Goal: Information Seeking & Learning: Learn about a topic

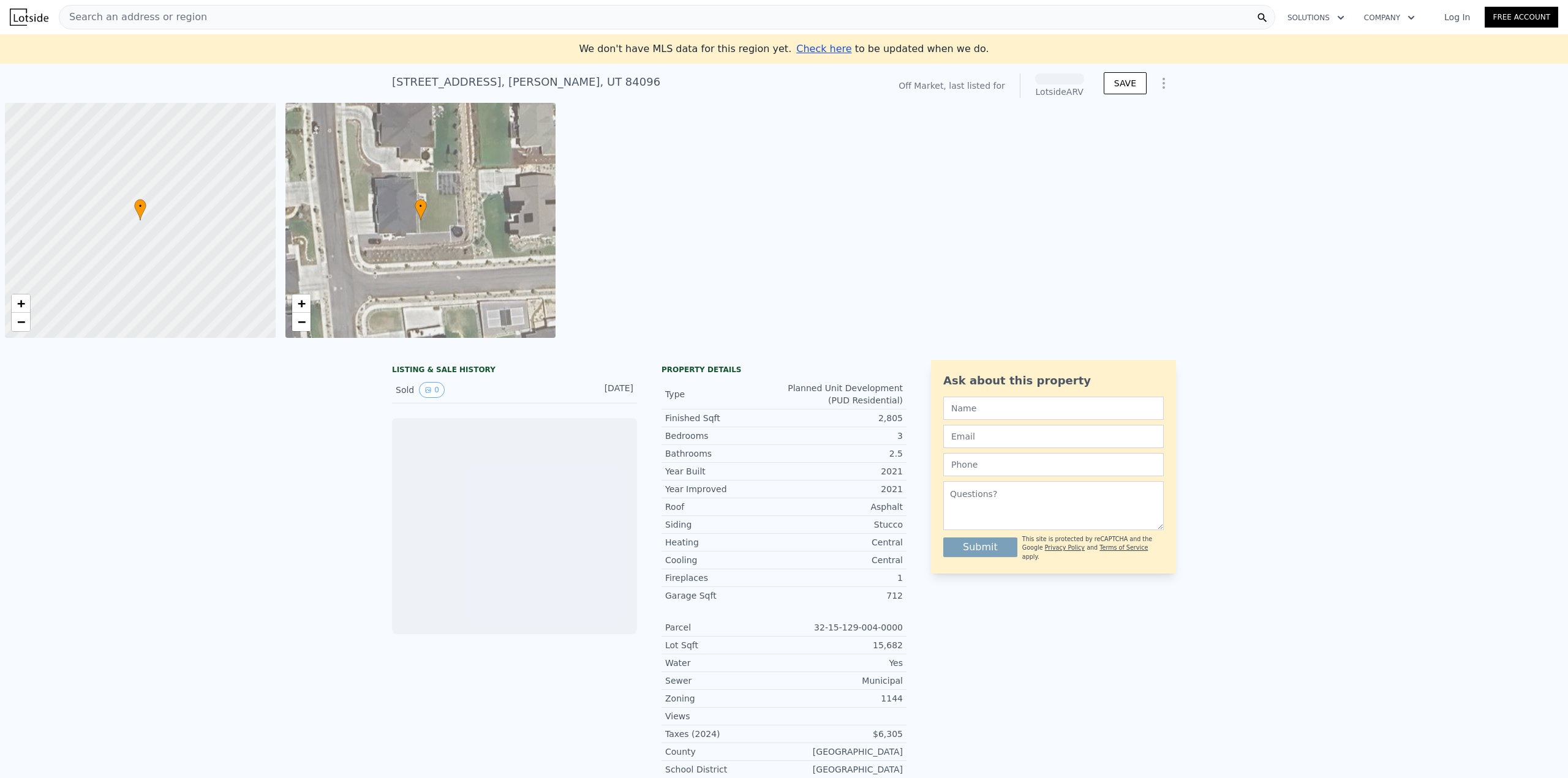
scroll to position [0, 5]
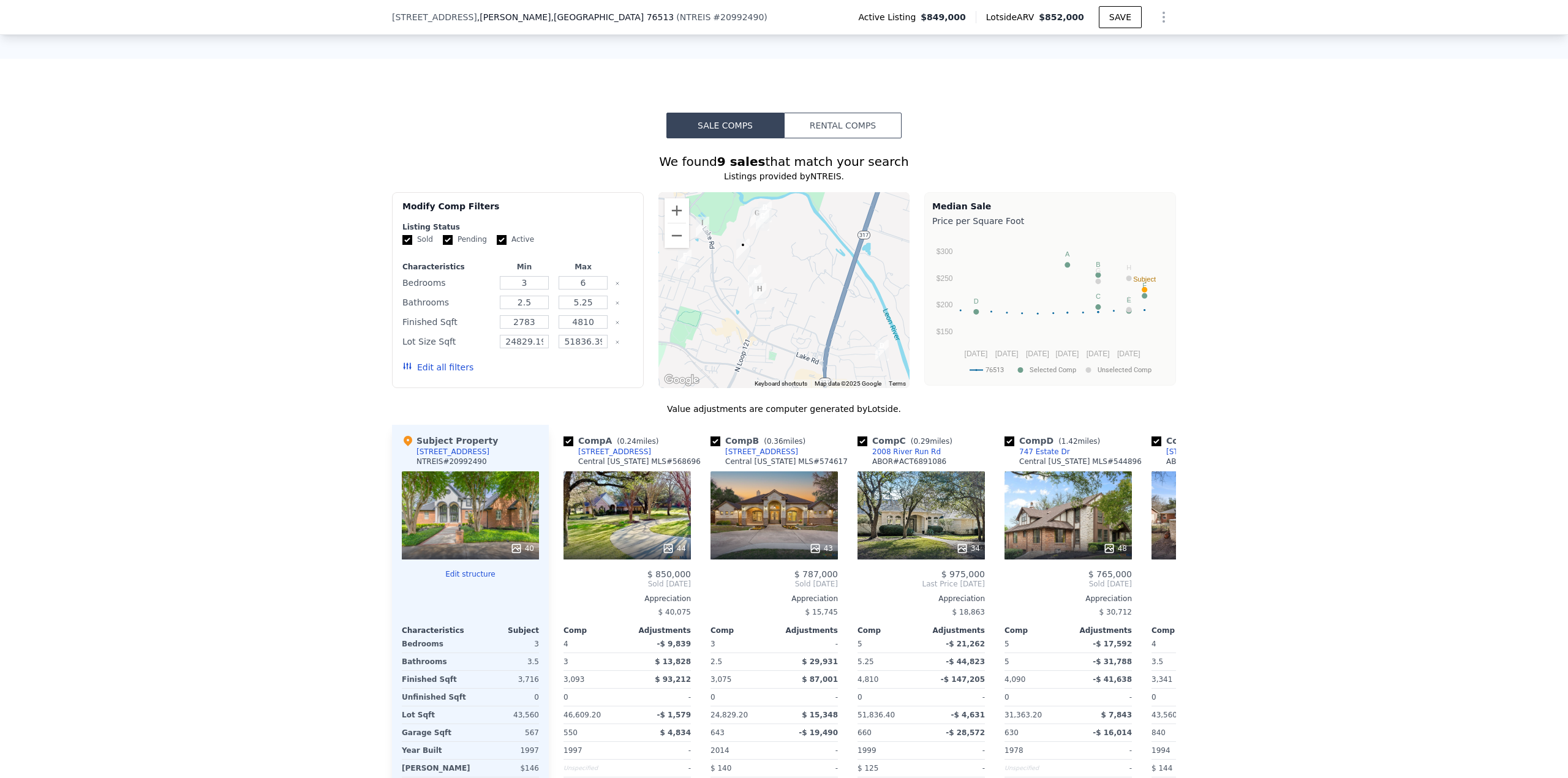
scroll to position [914, 0]
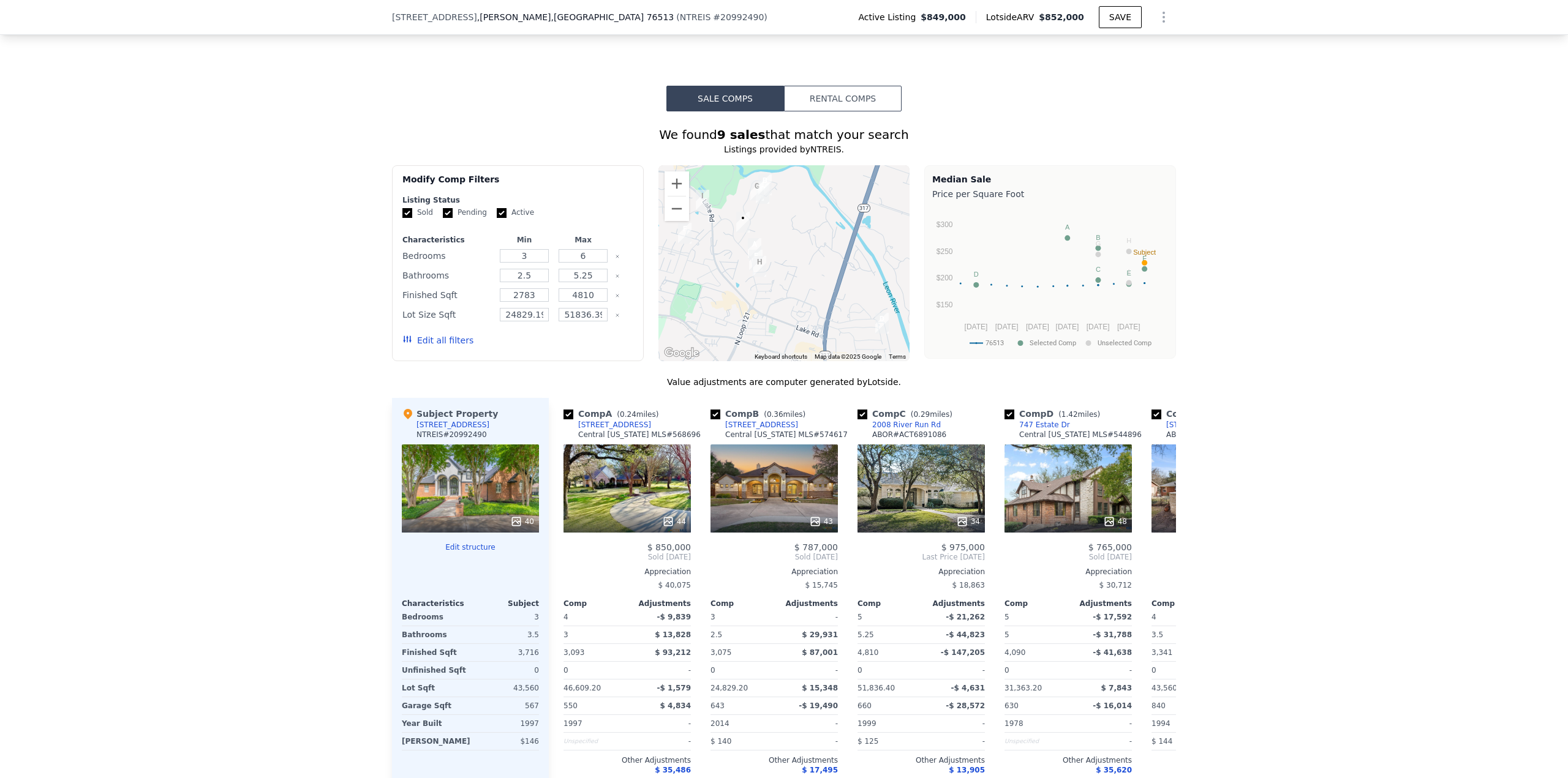
drag, startPoint x: 798, startPoint y: 440, endPoint x: 1484, endPoint y: 529, distance: 691.7
click at [1484, 529] on div "We found 9 sales that match your search Listings provided by [PERSON_NAME] . Fi…" at bounding box center [784, 472] width 1568 height 720
drag, startPoint x: 816, startPoint y: 511, endPoint x: 757, endPoint y: 490, distance: 62.6
drag, startPoint x: 757, startPoint y: 490, endPoint x: 741, endPoint y: 518, distance: 32.2
click at [741, 518] on div "43" at bounding box center [774, 521] width 117 height 12
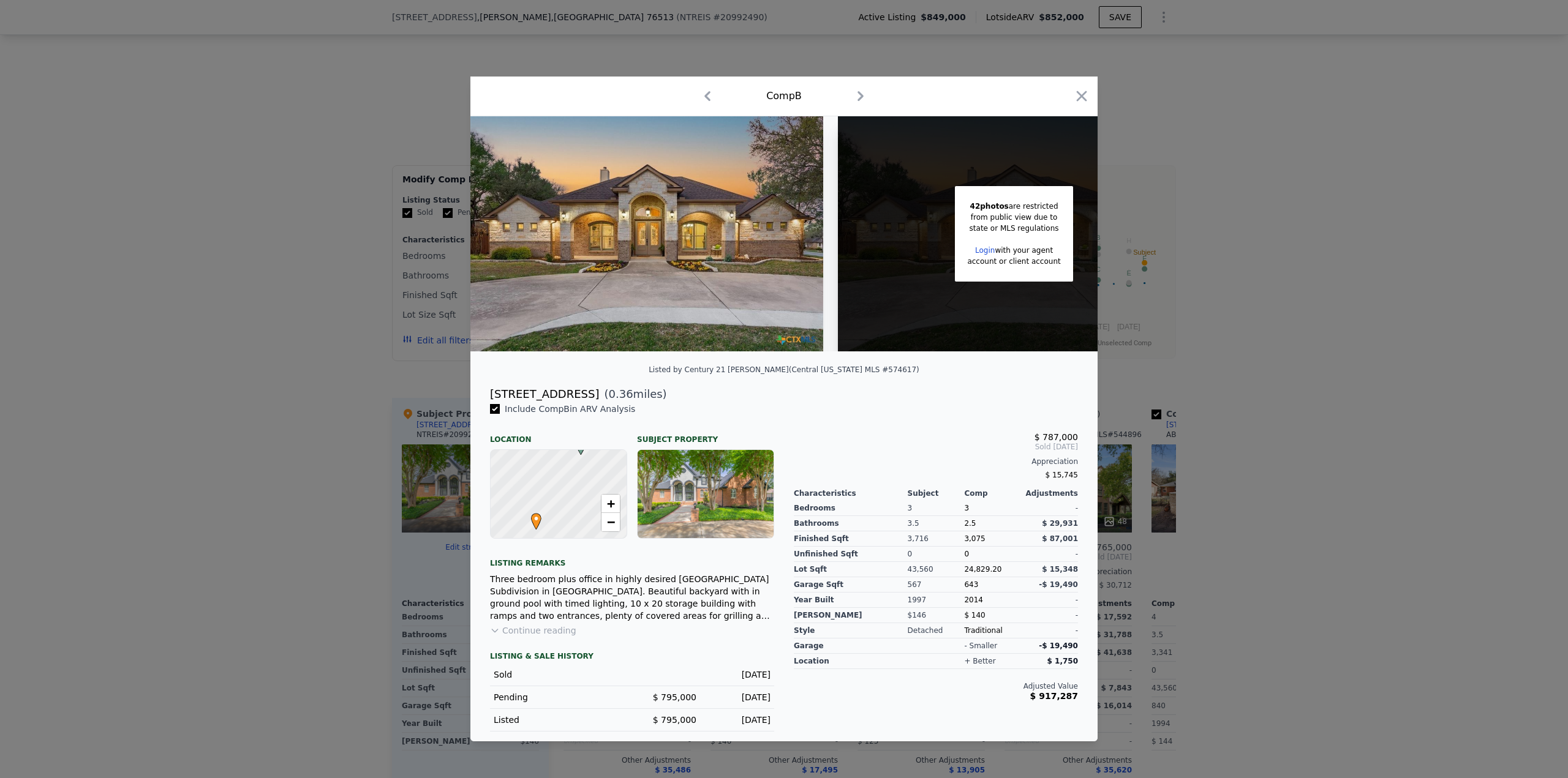
scroll to position [0, 97]
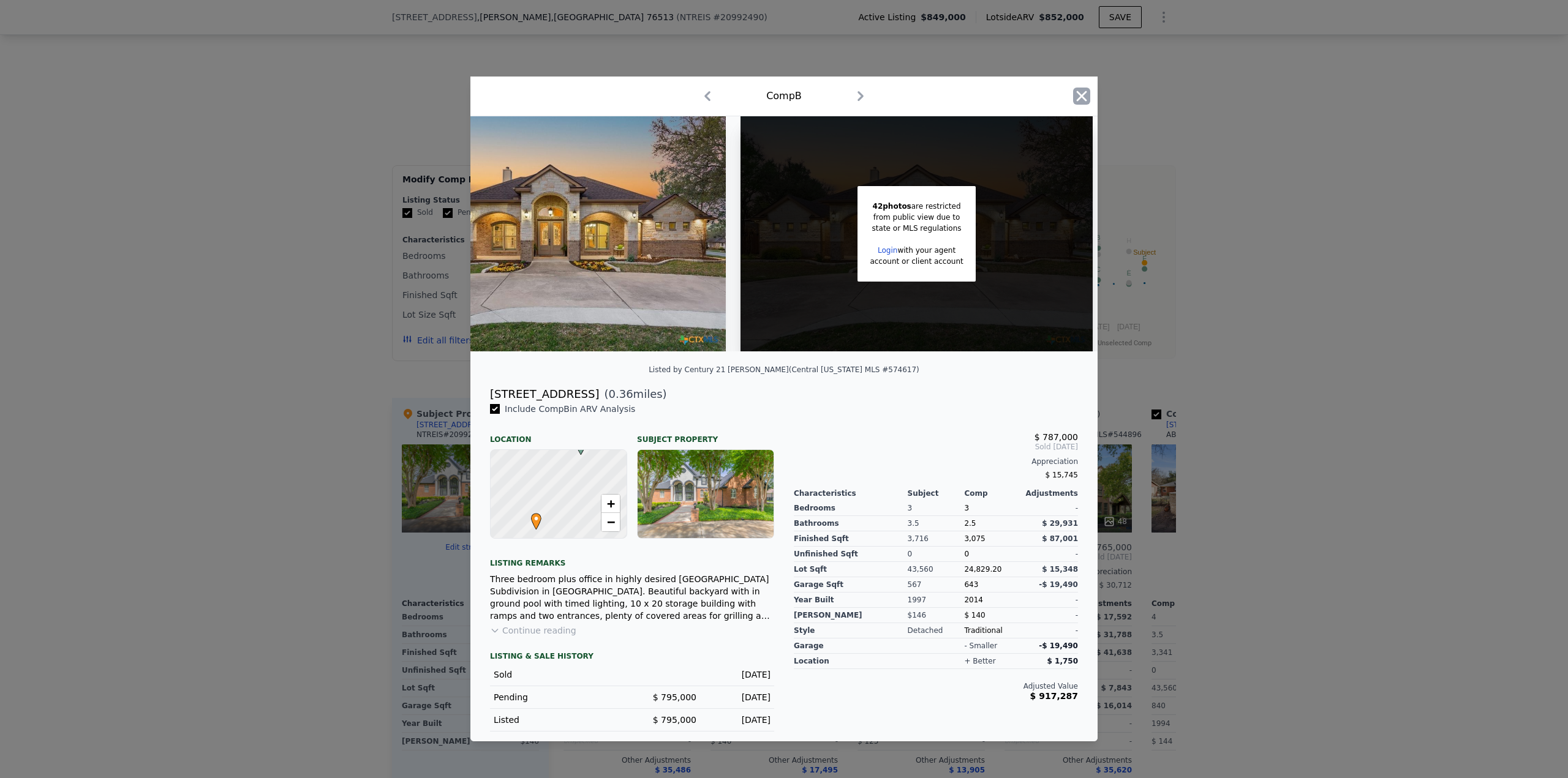
click at [1082, 91] on icon "button" at bounding box center [1081, 95] width 17 height 17
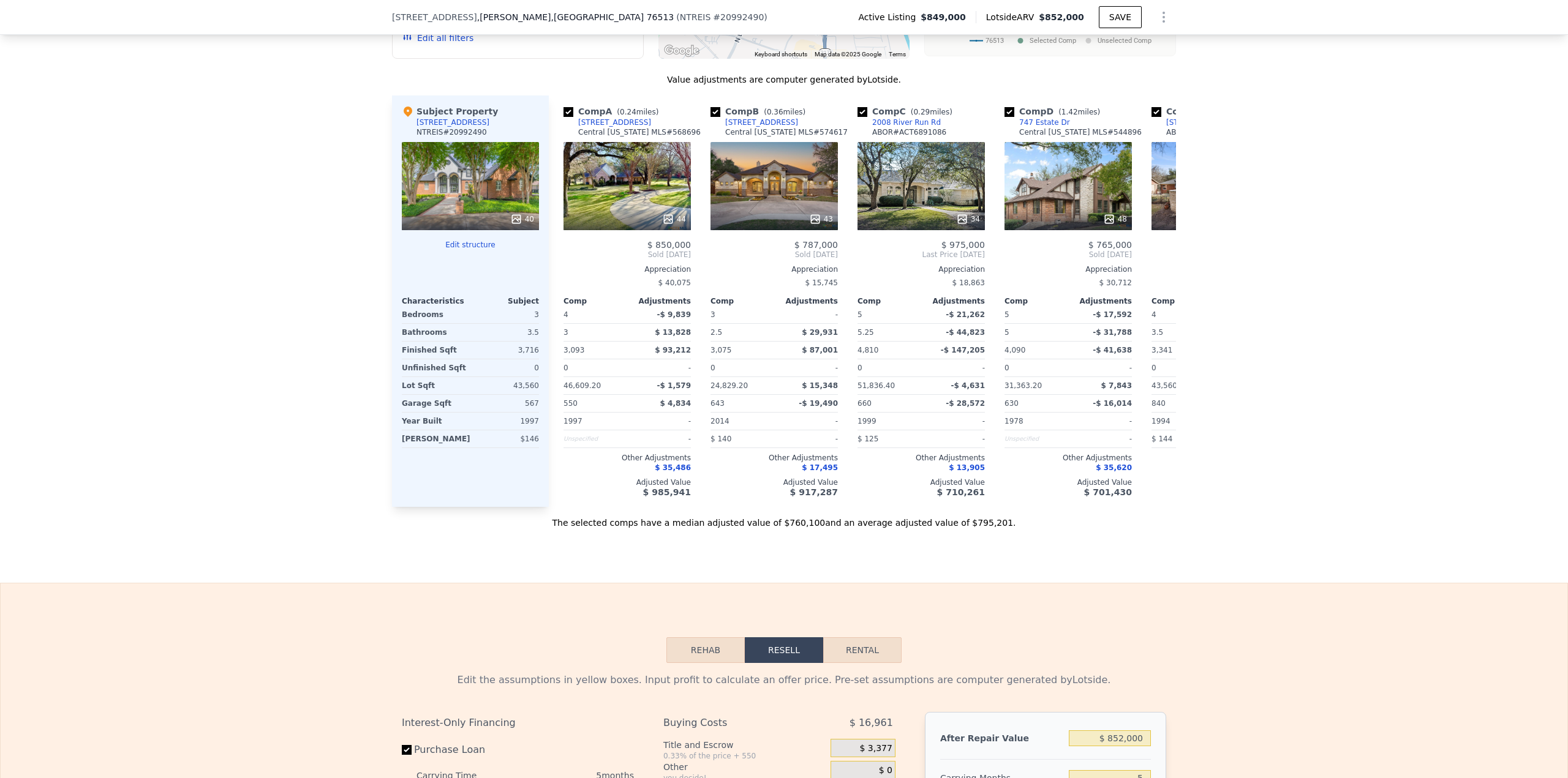
scroll to position [1219, 0]
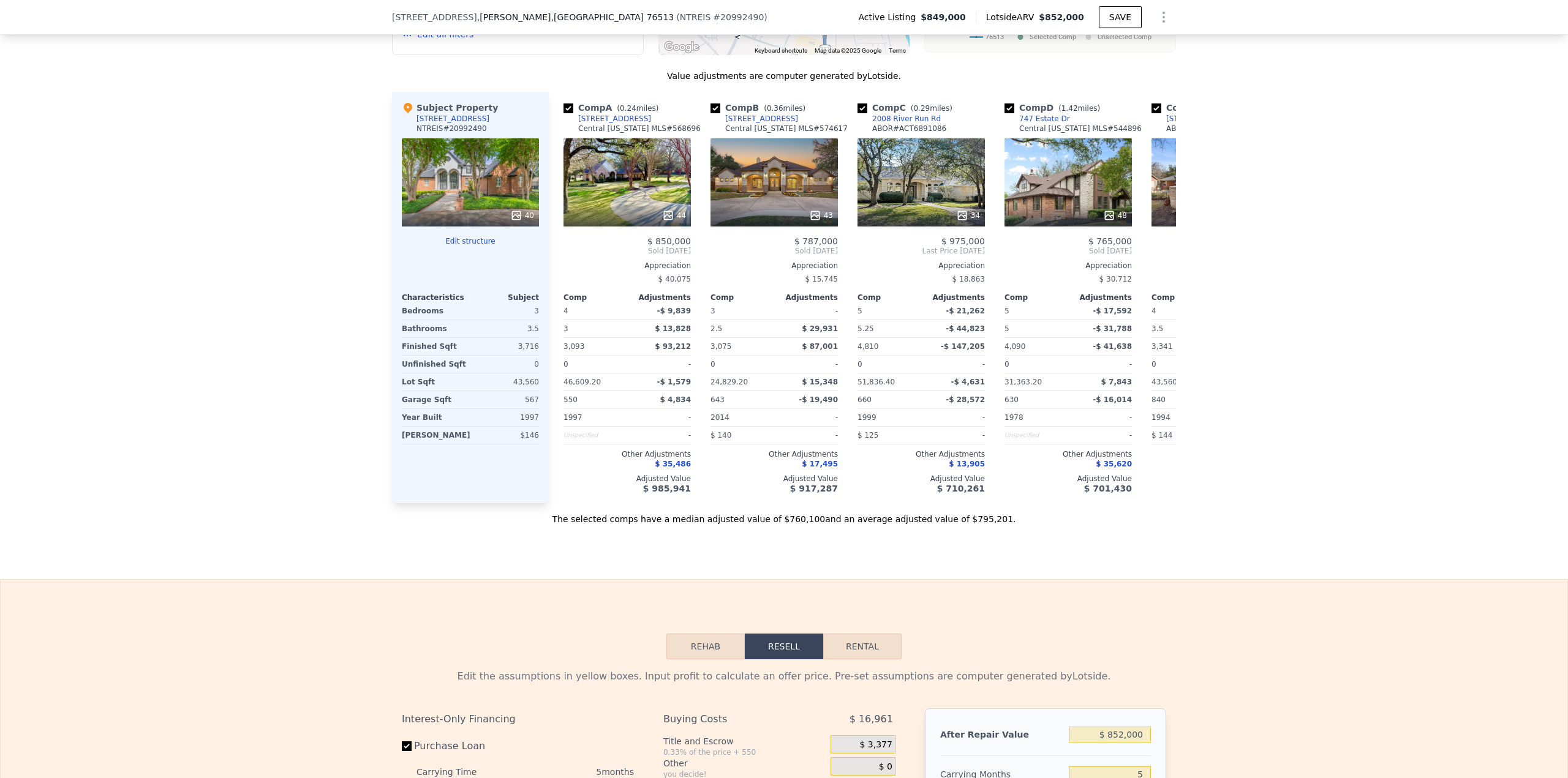
click at [708, 650] on button "Rehab" at bounding box center [705, 646] width 79 height 26
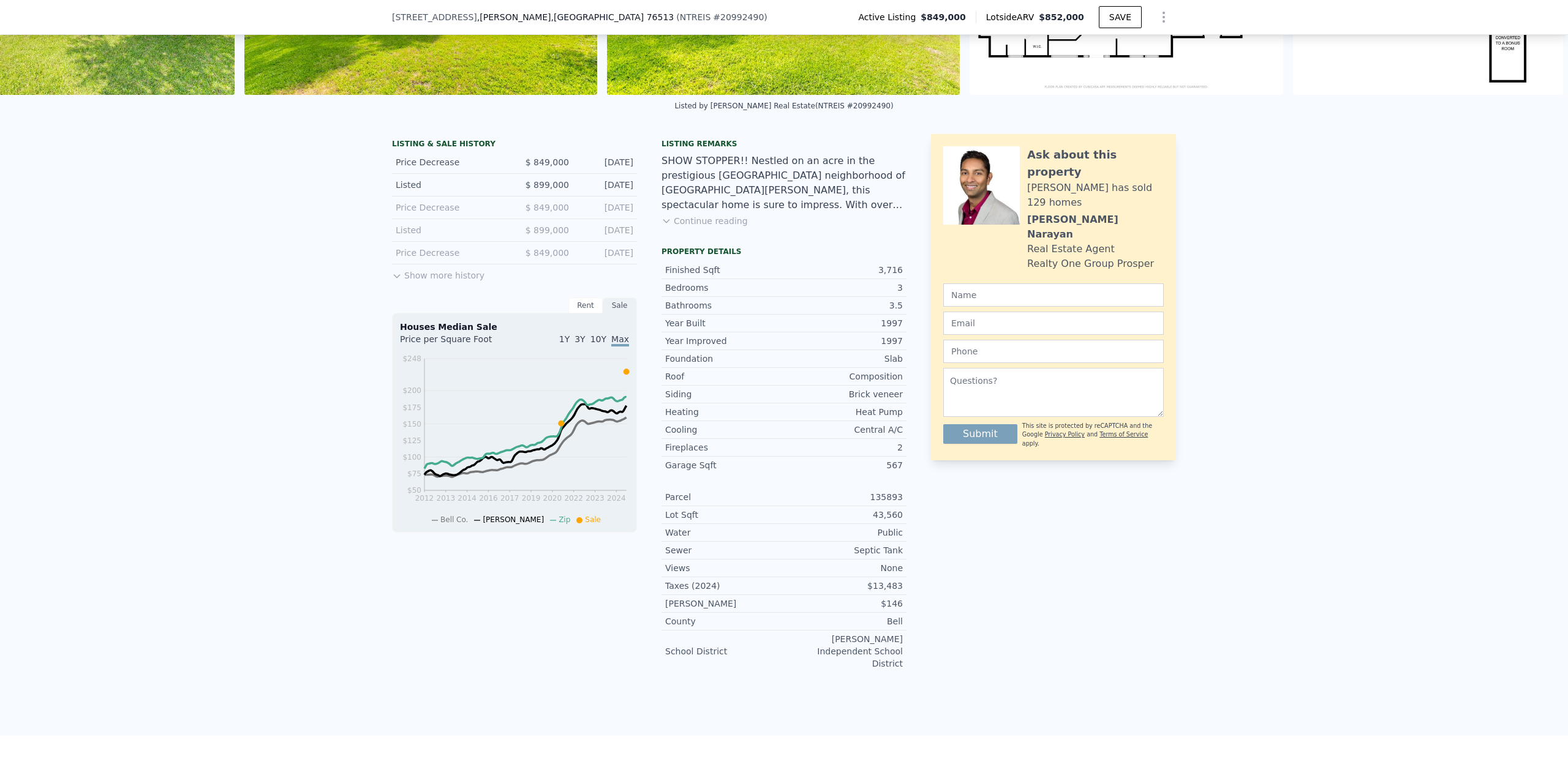
scroll to position [179, 0]
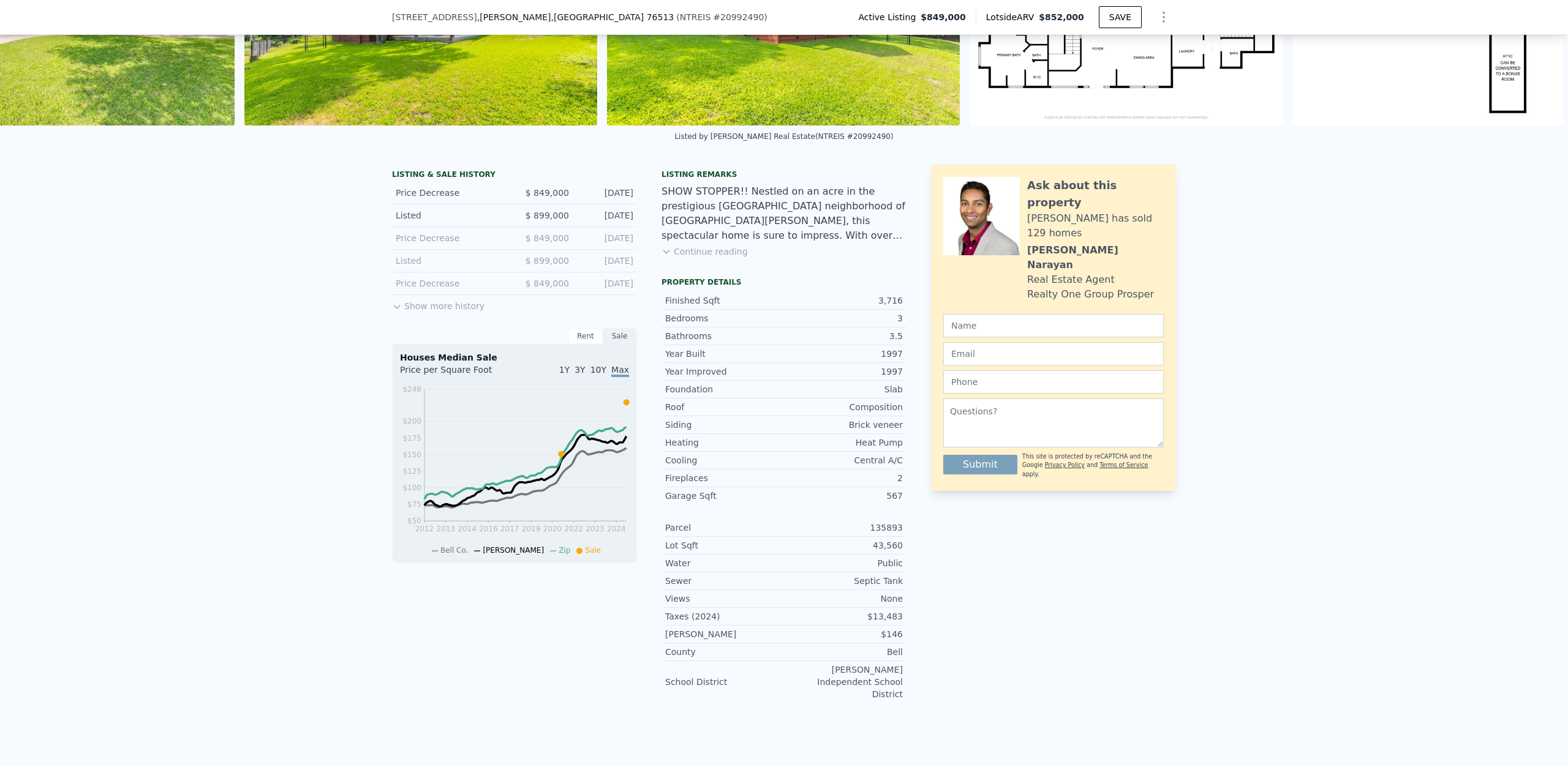
click at [453, 312] on button "Show more history" at bounding box center [437, 303] width 92 height 17
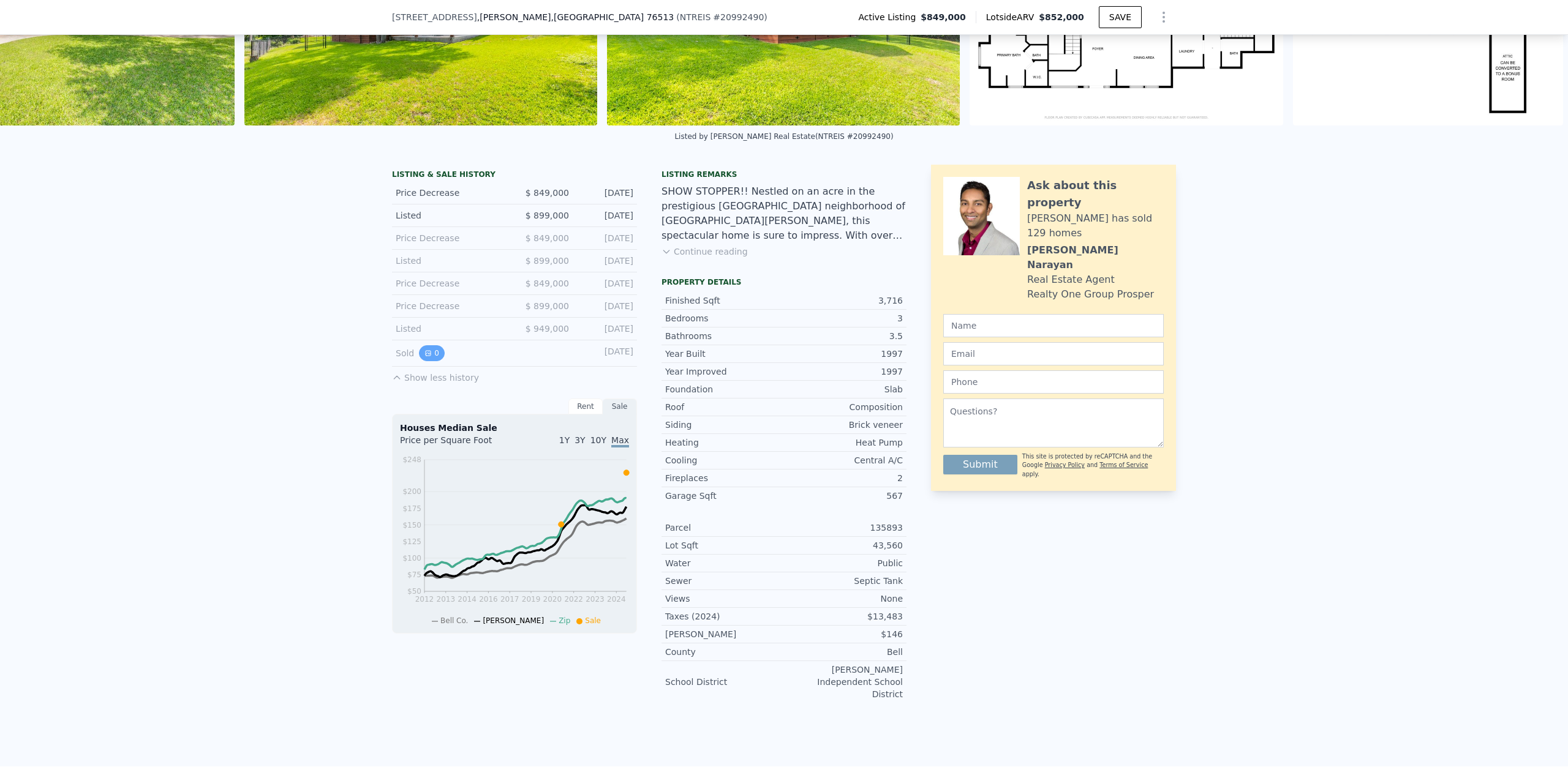
click at [425, 355] on icon "View historical data" at bounding box center [428, 353] width 5 height 5
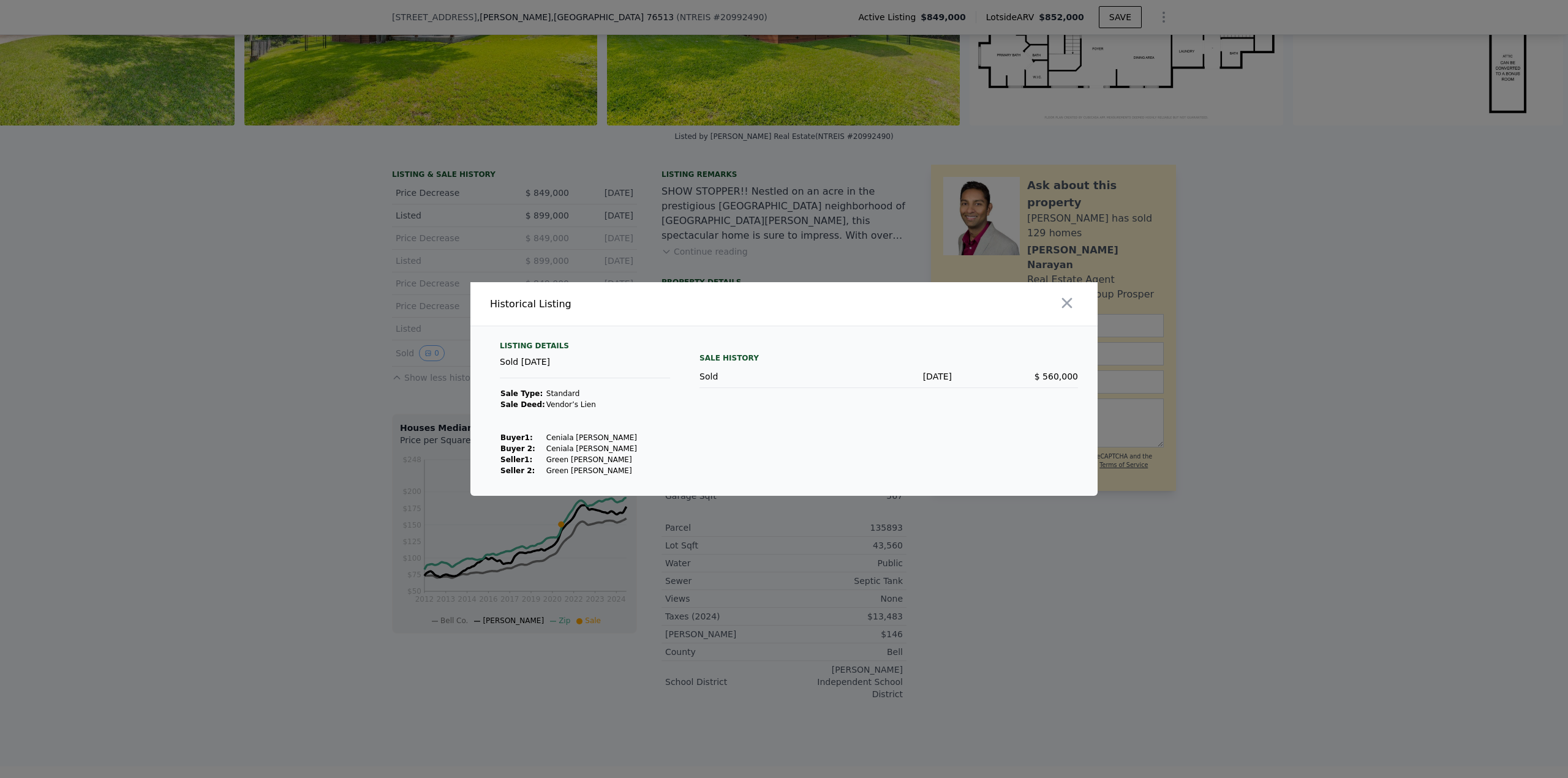
click at [1065, 304] on icon "button" at bounding box center [1066, 302] width 17 height 17
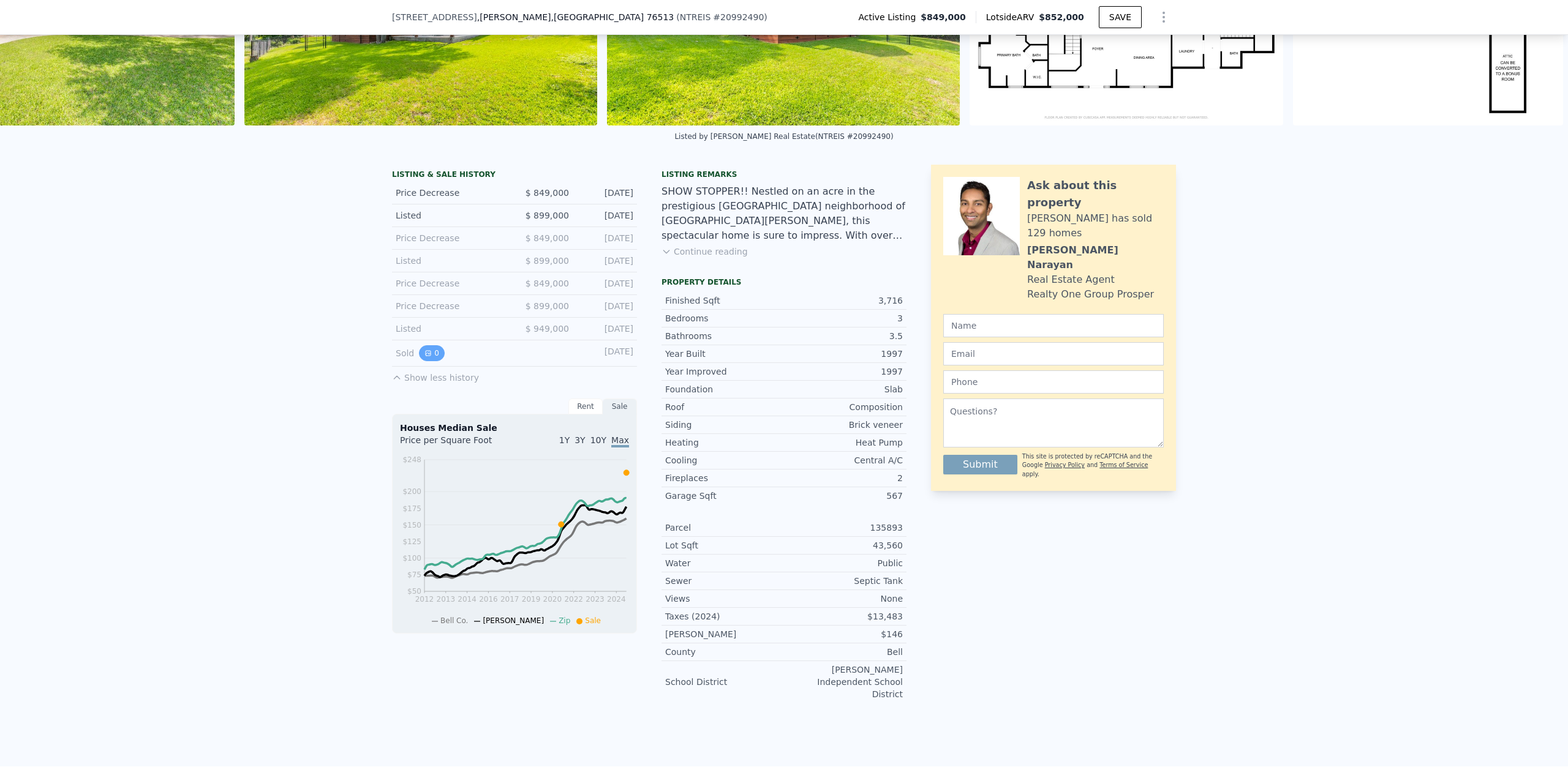
click at [429, 361] on button "0" at bounding box center [432, 353] width 26 height 16
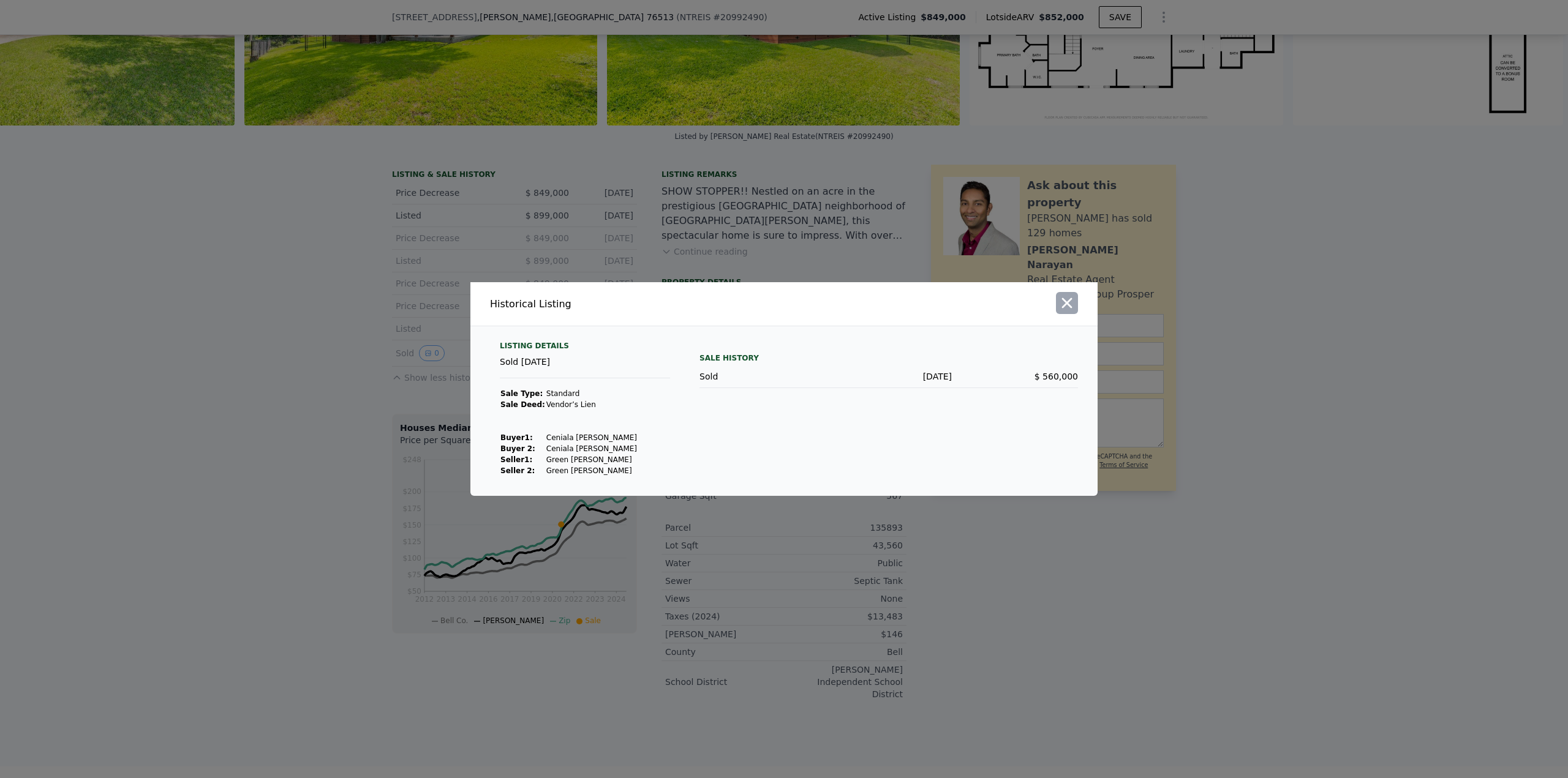
click at [1065, 301] on icon "button" at bounding box center [1066, 302] width 17 height 17
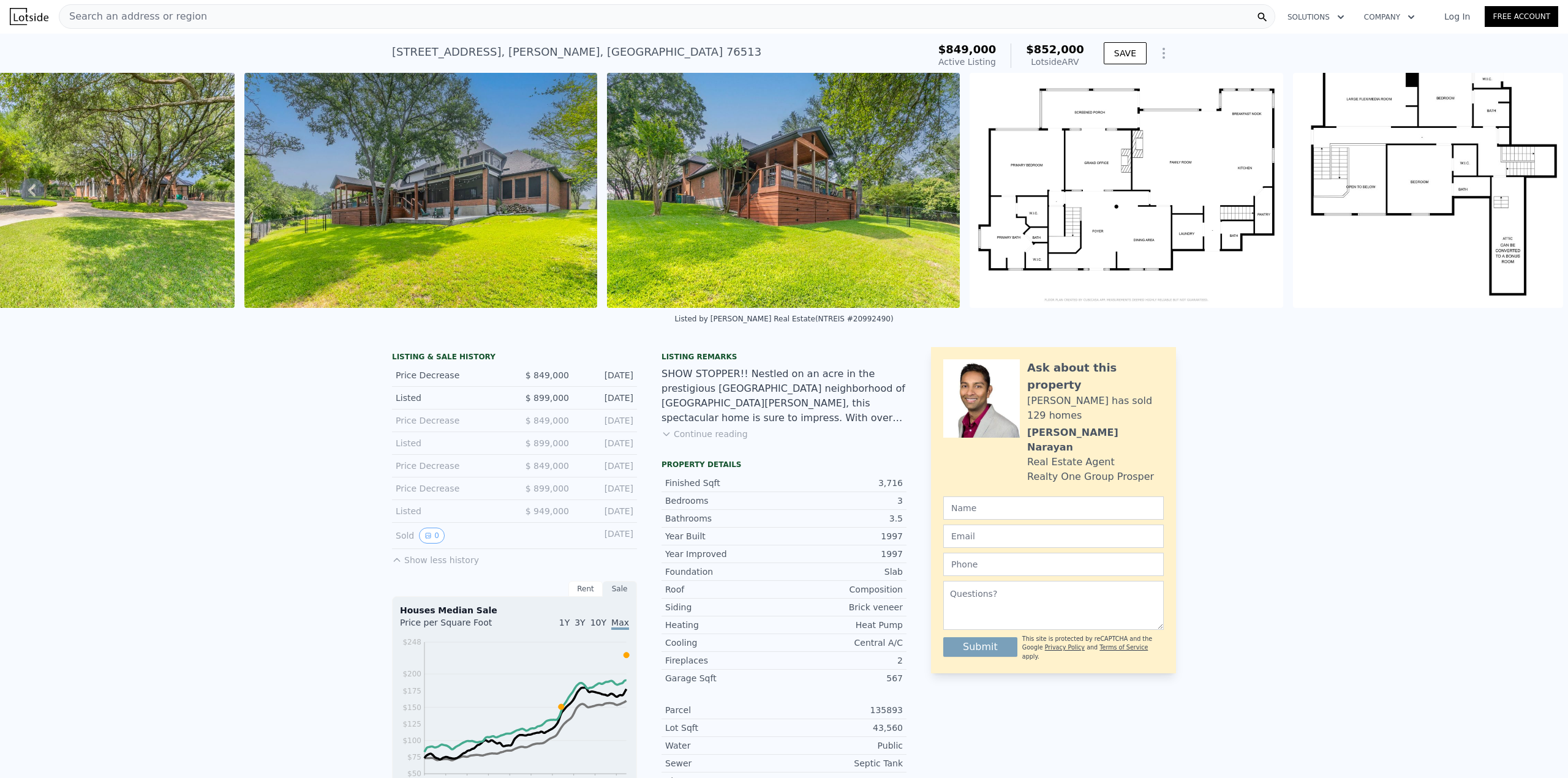
scroll to position [0, 0]
click at [1046, 62] on div "Lotside ARV" at bounding box center [1054, 62] width 59 height 12
click at [1046, 63] on div "Lotside ARV" at bounding box center [1054, 62] width 59 height 12
click at [1158, 53] on icon "Show Options" at bounding box center [1164, 54] width 14 height 14
click at [1116, 83] on div "Edit Structure" at bounding box center [1107, 86] width 137 height 25
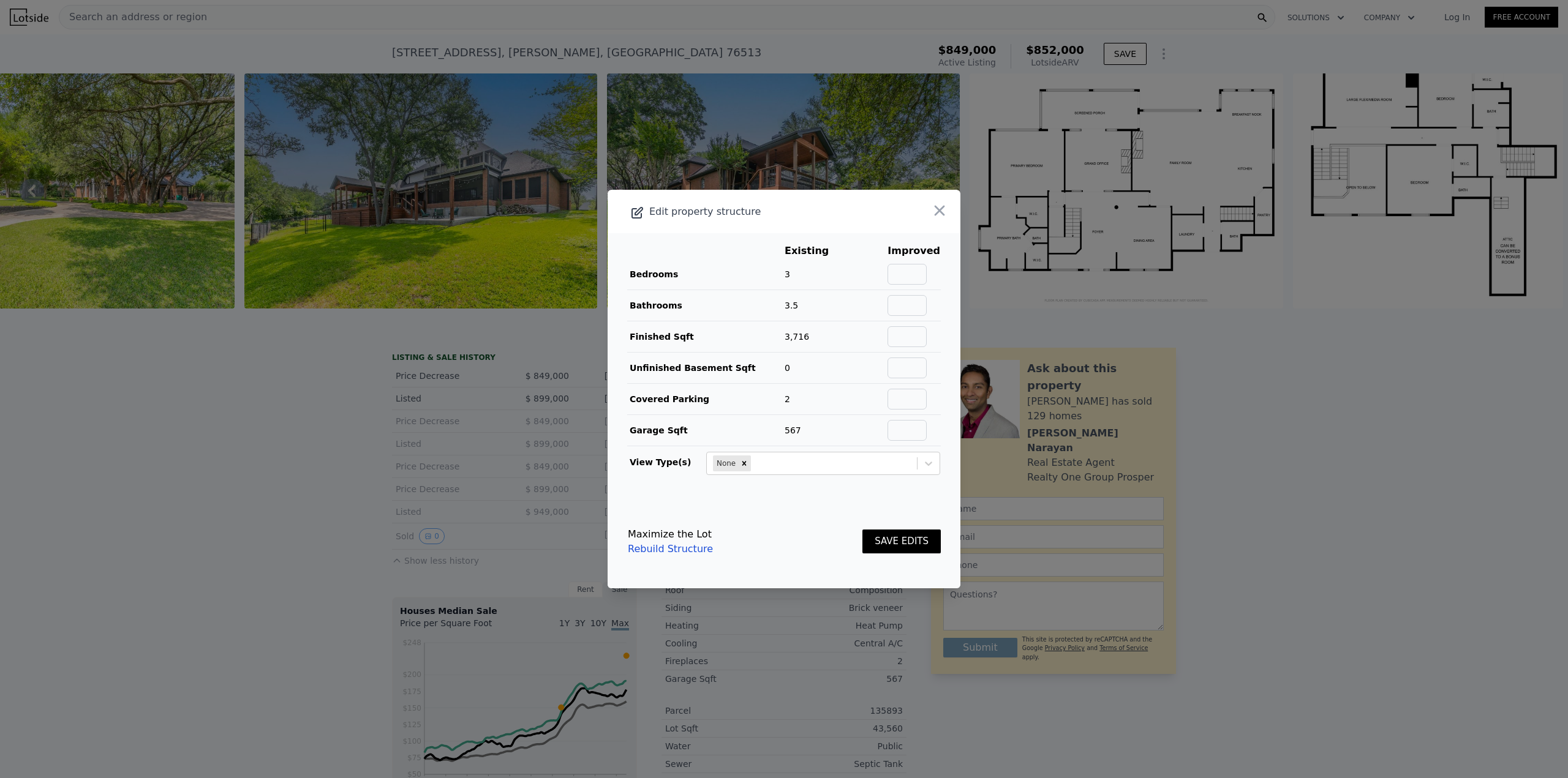
click at [687, 549] on link "Rebuild Structure" at bounding box center [670, 549] width 85 height 14
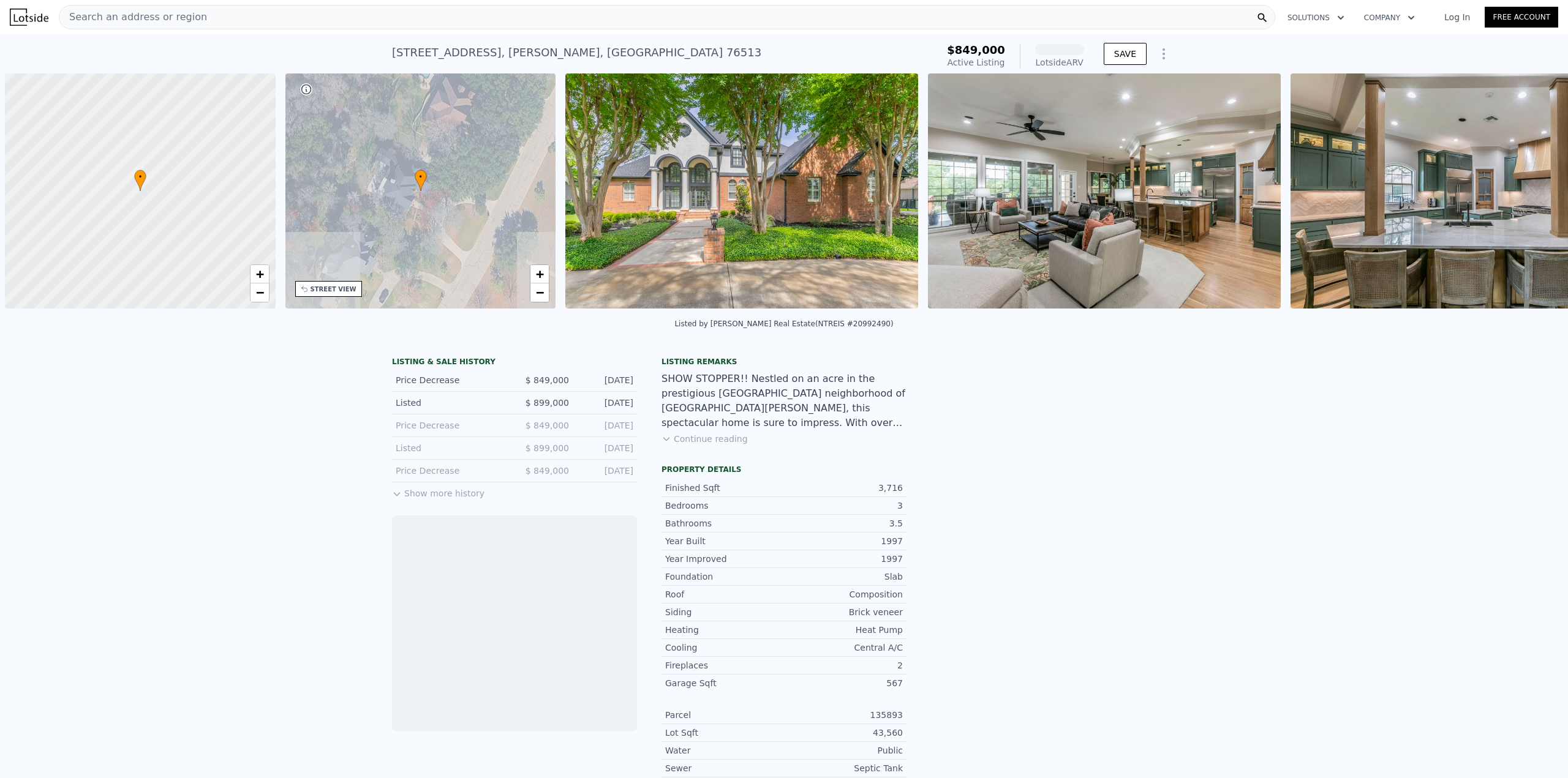
scroll to position [0, 5]
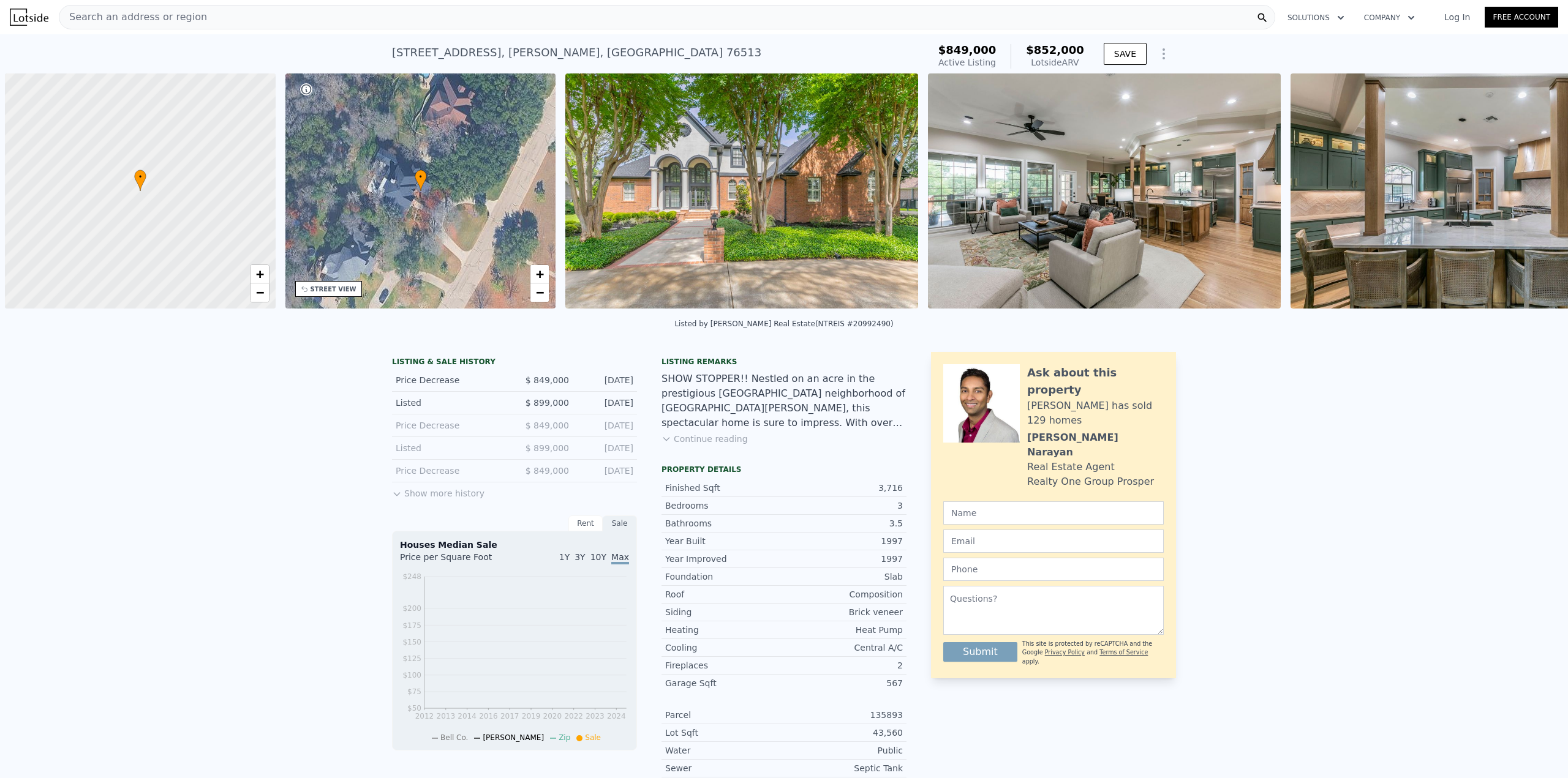
scroll to position [0, 5]
